Goal: Task Accomplishment & Management: Use online tool/utility

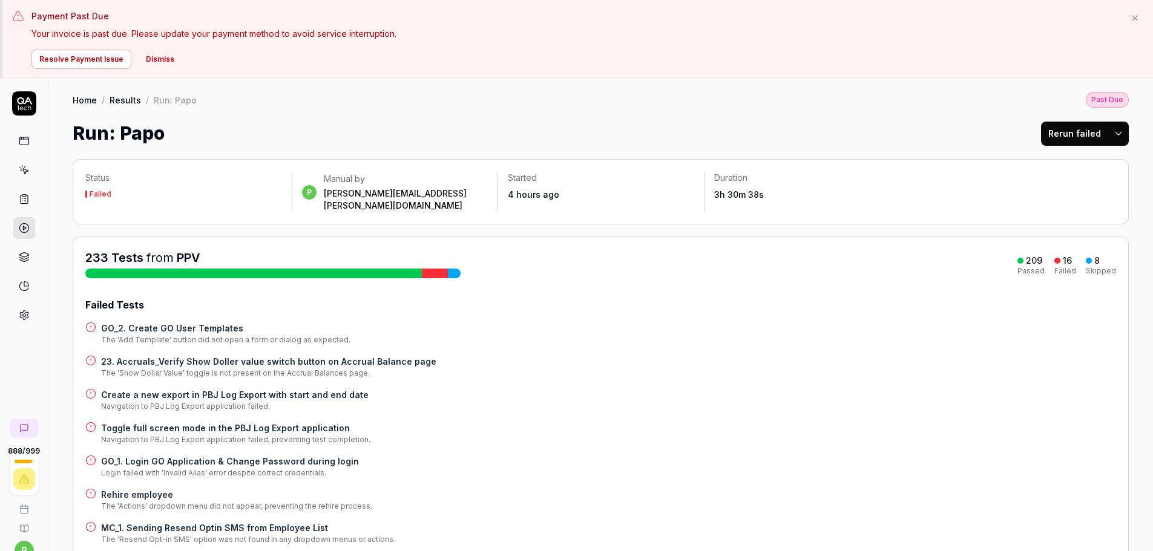
click at [1048, 137] on button "Rerun failed" at bounding box center [1074, 134] width 67 height 24
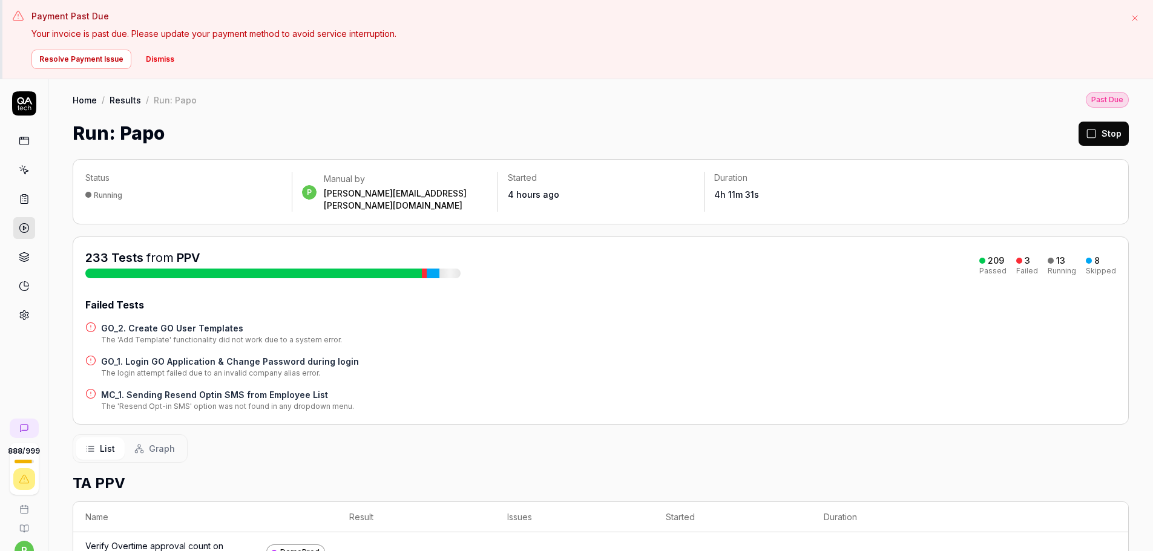
click at [1048, 285] on div "233 Tests from PPV 209 Passed 3 Failed 13 Running 8 Skipped Failed Tests GO_2. …" at bounding box center [600, 330] width 1031 height 163
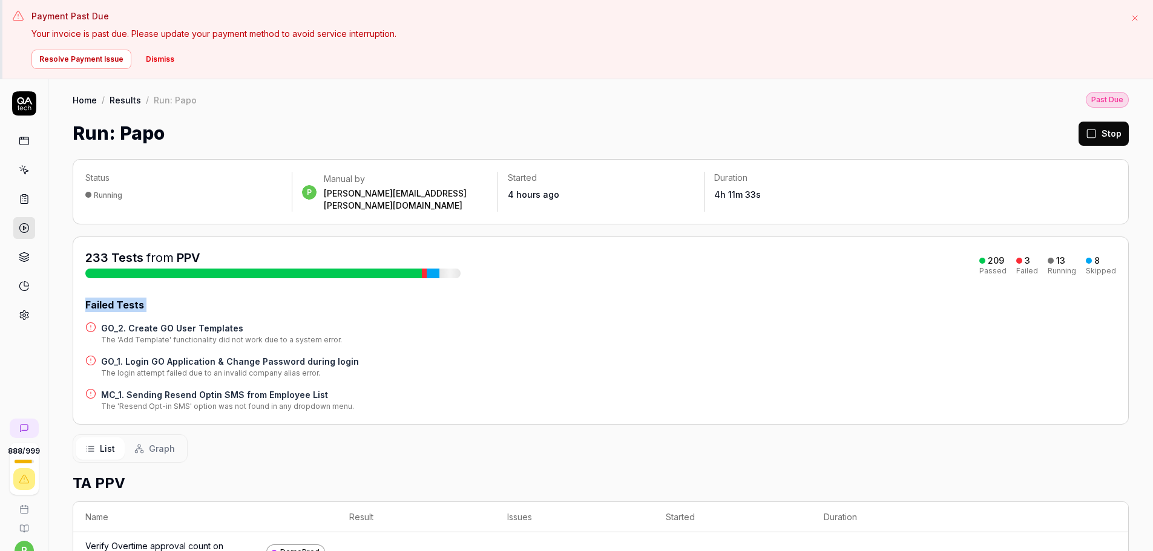
click at [1048, 285] on div "233 Tests from PPV 209 Passed 3 Failed 13 Running 8 Skipped Failed Tests GO_2. …" at bounding box center [600, 330] width 1031 height 163
click at [1049, 281] on div "233 Tests from PPV 209 Passed 3 Failed 13 Running 8 Skipped Failed Tests GO_2. …" at bounding box center [600, 330] width 1031 height 163
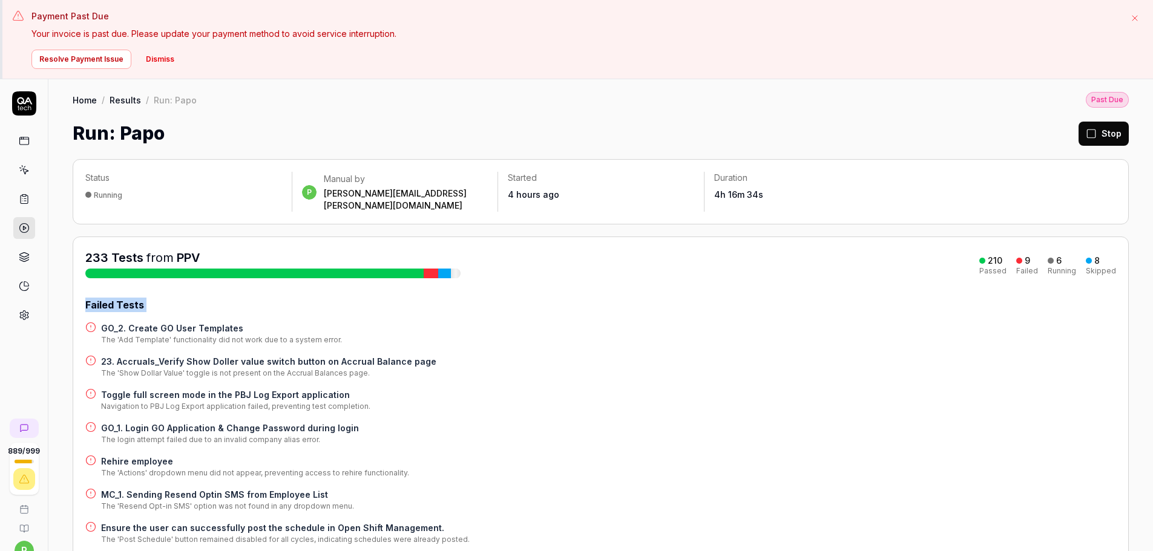
click at [811, 305] on div "Failed Tests GO_2. Create GO User Templates The 'Add Template' functionality di…" at bounding box center [600, 455] width 1031 height 314
click at [716, 251] on div "233 Tests from PPV 210 Passed 9 Failed 6 Running 8 Skipped" at bounding box center [600, 263] width 1031 height 29
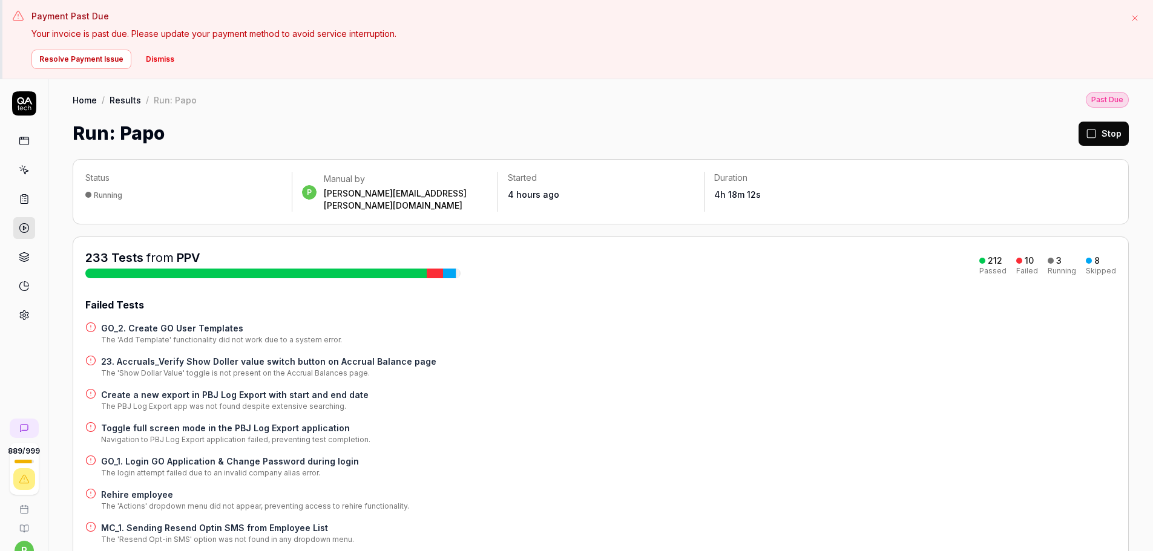
click at [573, 304] on div "Failed Tests GO_2. Create GO User Templates The 'Add Template' functionality di…" at bounding box center [600, 471] width 1031 height 347
click at [677, 283] on div "233 Tests from PPV 211 Passed 11 Failed 3 Running 8 Skipped Failed Tests GO_2. …" at bounding box center [600, 463] width 1031 height 429
click at [568, 431] on div "Toggle full screen mode in the PBJ Log Export application Navigation to PBJ Log…" at bounding box center [600, 434] width 1031 height 24
click at [1046, 134] on button "Rerun failed" at bounding box center [1074, 134] width 67 height 24
click at [1051, 137] on button "Rerun failed" at bounding box center [1074, 134] width 67 height 24
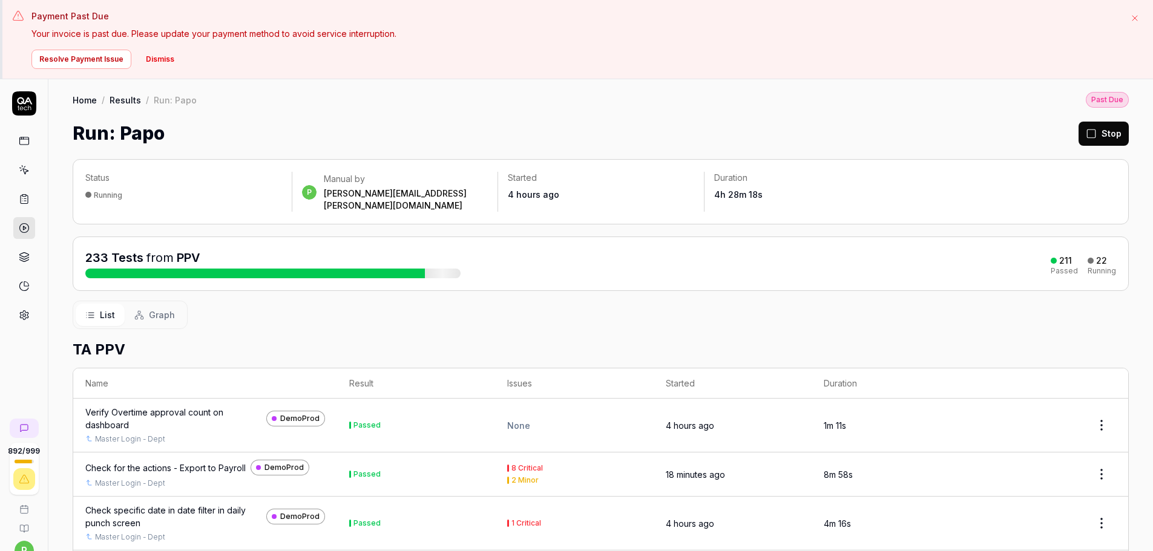
click at [877, 107] on div "Home / Results / Run: Papo Past Due" at bounding box center [601, 99] width 1056 height 16
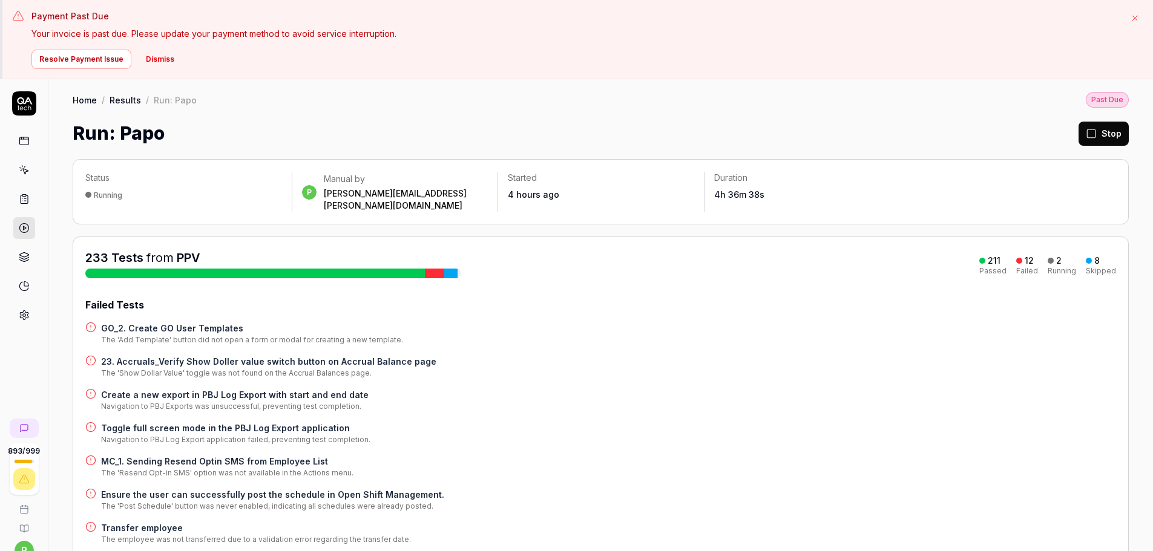
scroll to position [444, 0]
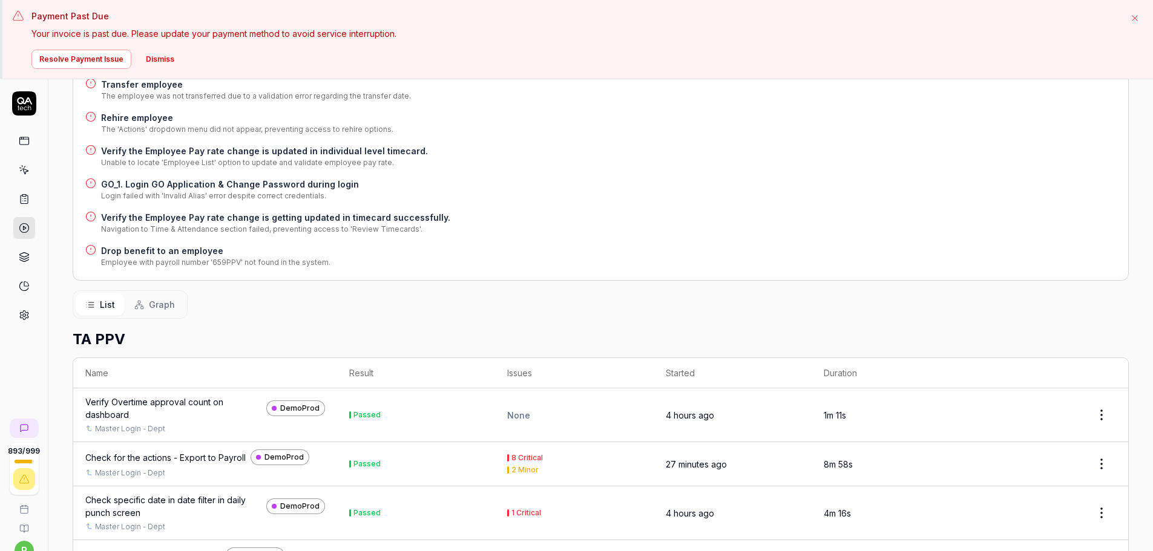
click at [920, 254] on div "Drop benefit to an employee Employee with payroll number '659PPV' not found in …" at bounding box center [600, 257] width 1031 height 24
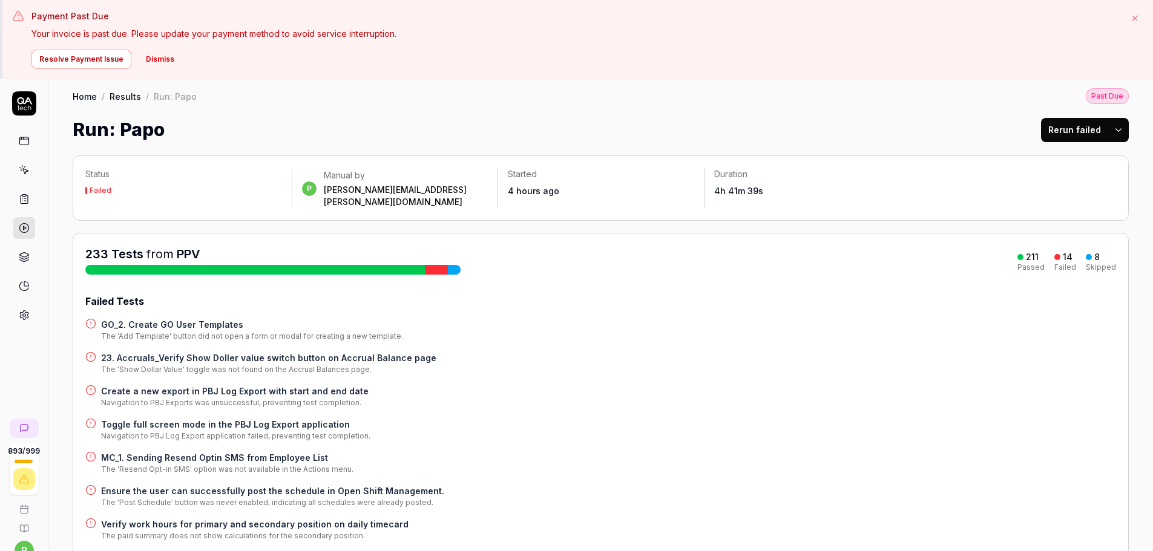
scroll to position [0, 0]
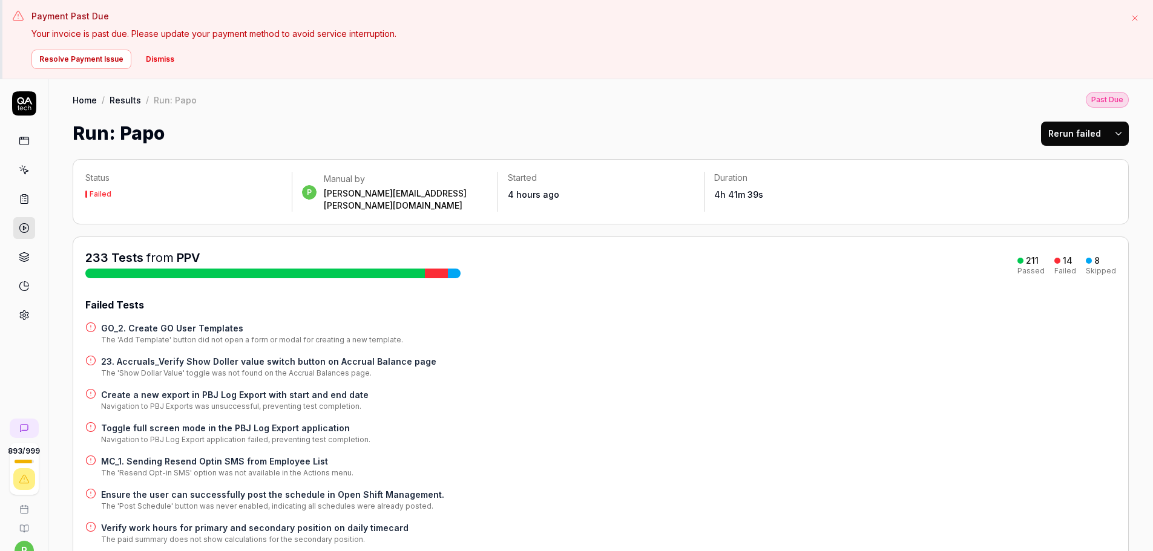
click at [722, 193] on time "4h 41m 39s" at bounding box center [738, 194] width 49 height 10
copy time "4h 41m 39s"
click at [568, 374] on div "Failed Tests GO_2. Create GO User Templates The 'Add Template' button did not o…" at bounding box center [600, 538] width 1031 height 481
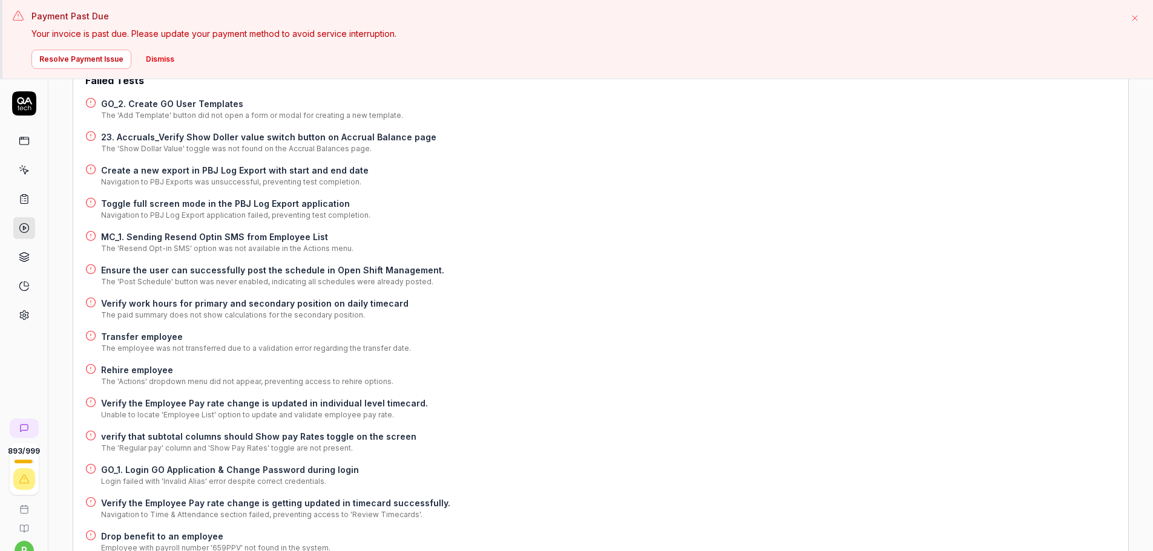
scroll to position [229, 0]
